Goal: Task Accomplishment & Management: Manage account settings

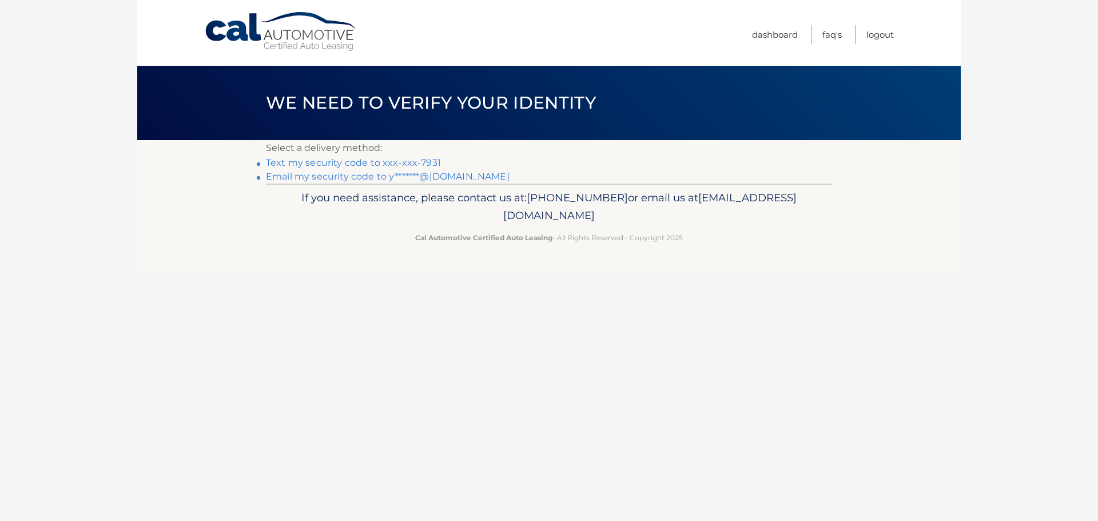
click at [354, 165] on link "Text my security code to xxx-xxx-7931" at bounding box center [353, 162] width 175 height 11
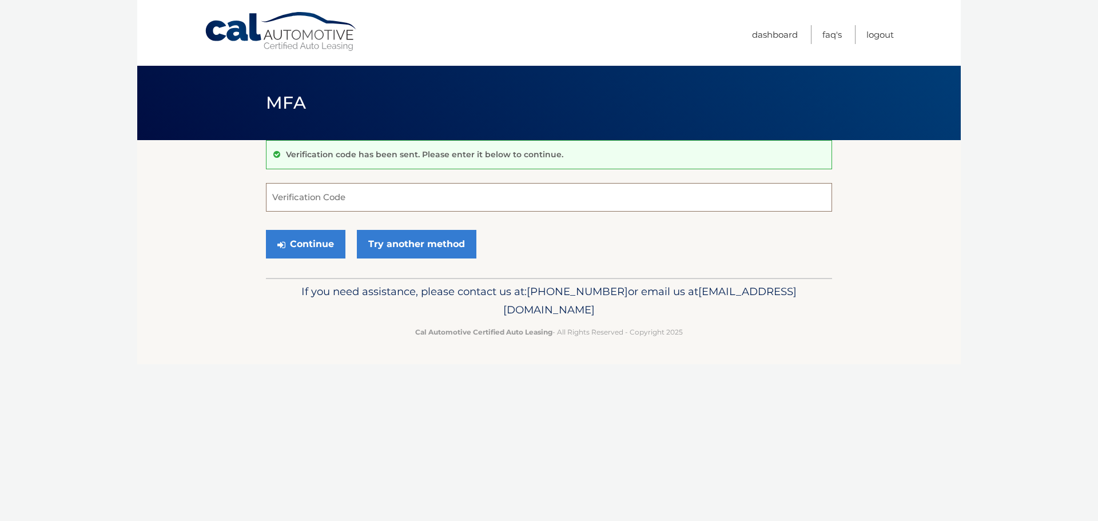
click at [332, 204] on input "Verification Code" at bounding box center [549, 197] width 566 height 29
type input "244545"
click at [328, 242] on button "Continue" at bounding box center [305, 244] width 79 height 29
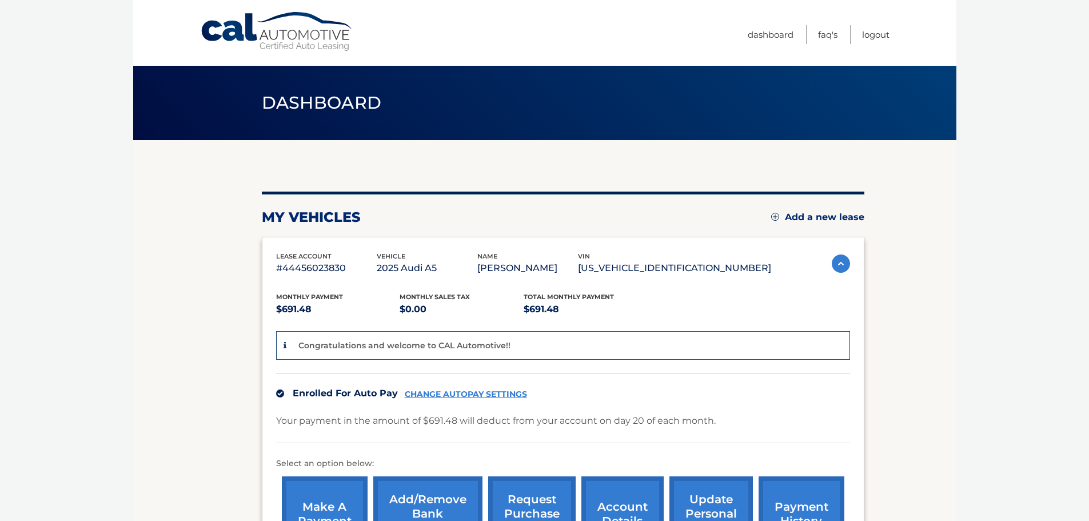
scroll to position [172, 0]
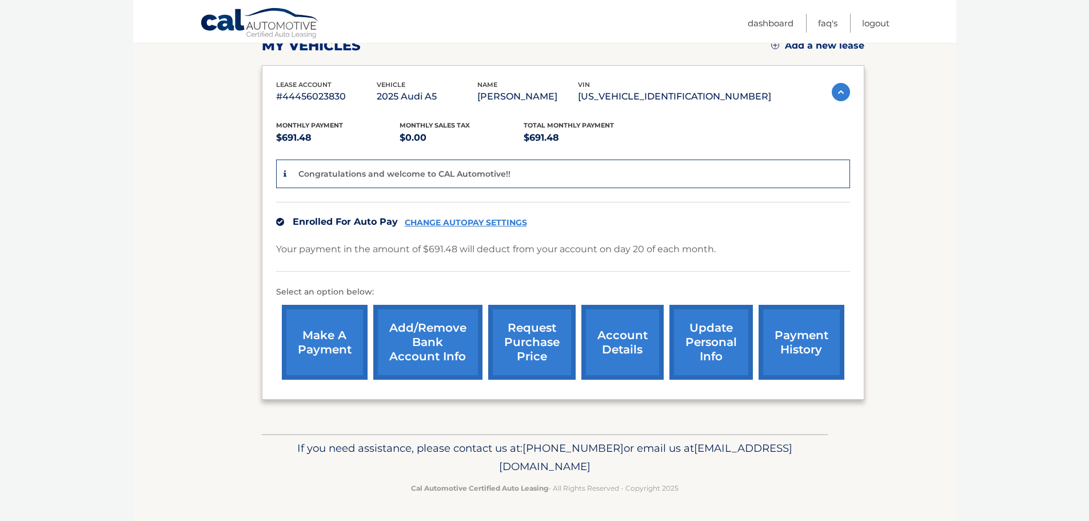
click at [507, 221] on link "CHANGE AUTOPAY SETTINGS" at bounding box center [466, 223] width 122 height 10
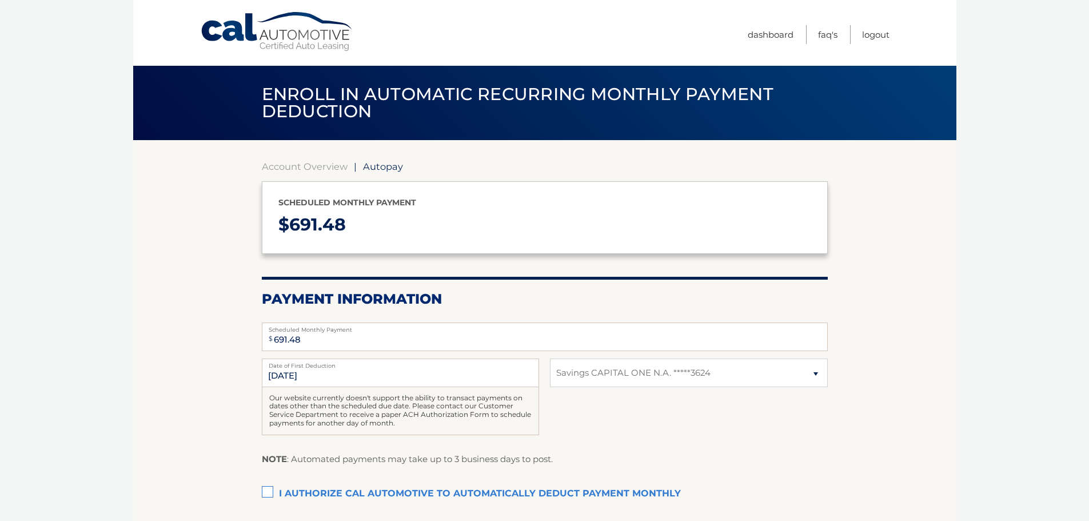
select select "Mjg0NGRiZjUtNmZkZi00ZTQwLThlNmYtYmFmMTY0MTYyODli"
click at [869, 31] on link "Logout" at bounding box center [875, 34] width 27 height 19
